Goal: Information Seeking & Learning: Learn about a topic

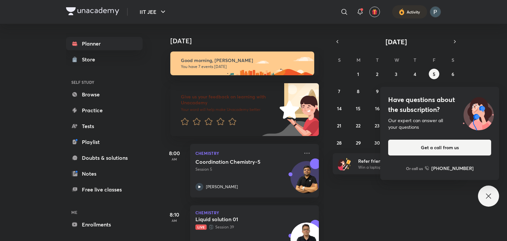
scroll to position [173, 0]
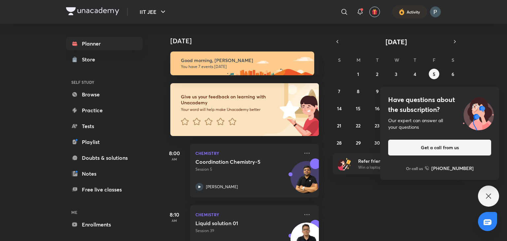
click at [484, 193] on div "Have questions about the subscription? Our expert can answer all your questions…" at bounding box center [488, 196] width 21 height 21
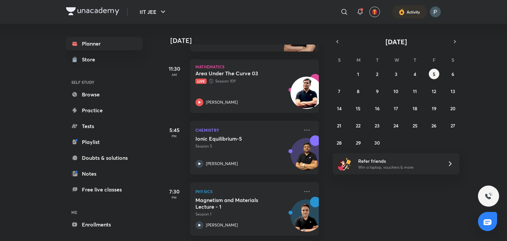
scroll to position [336, 0]
click at [359, 73] on abbr "1" at bounding box center [358, 74] width 2 height 6
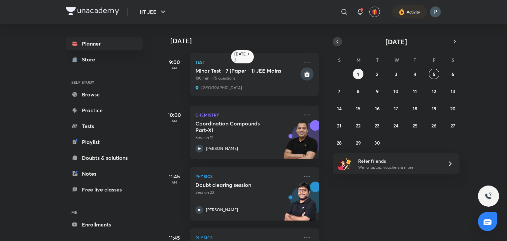
click at [340, 43] on icon "button" at bounding box center [337, 42] width 5 height 6
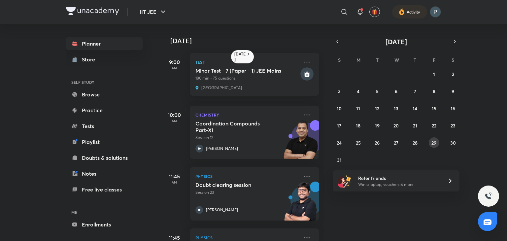
click at [431, 142] on button "29" at bounding box center [434, 142] width 11 height 11
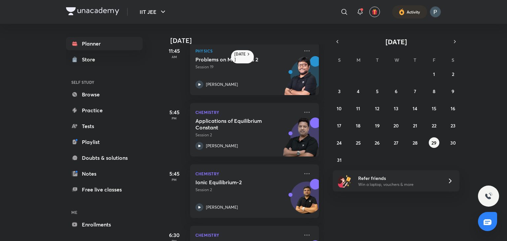
scroll to position [318, 0]
click at [202, 143] on icon at bounding box center [200, 146] width 8 height 8
